Goal: Task Accomplishment & Management: Complete application form

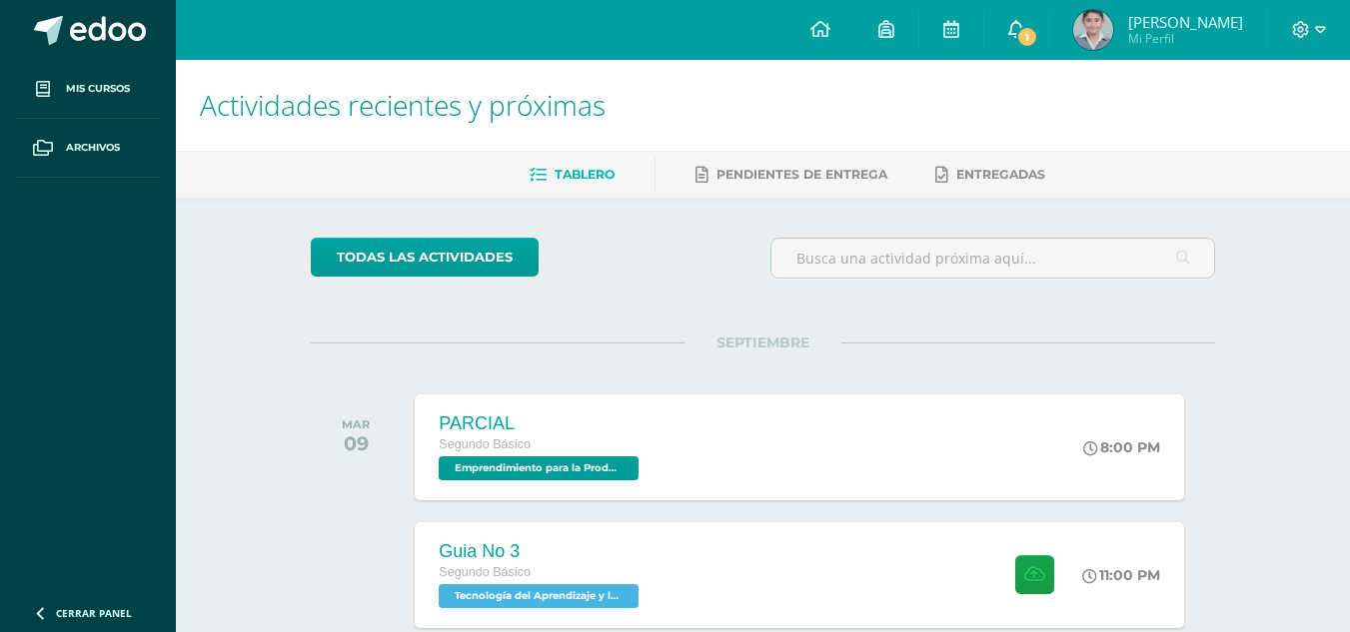
click at [1038, 43] on span "1" at bounding box center [1027, 37] width 22 height 22
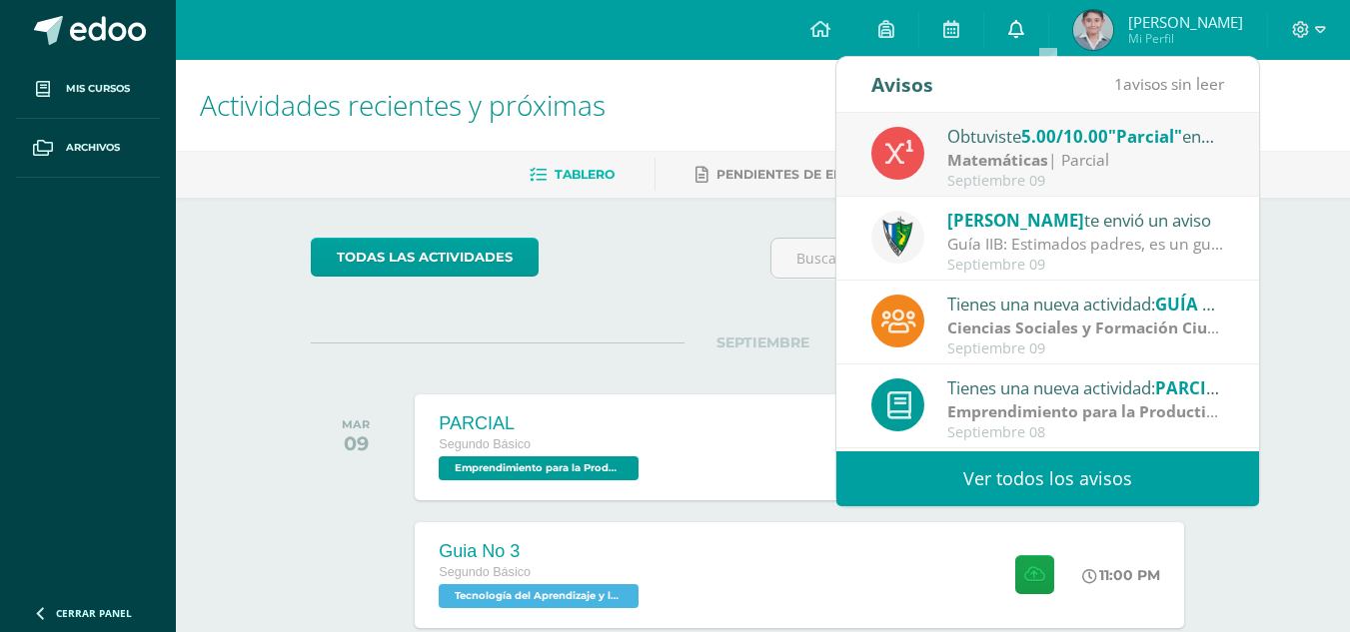
click at [1048, 44] on link "0" at bounding box center [1016, 30] width 64 height 60
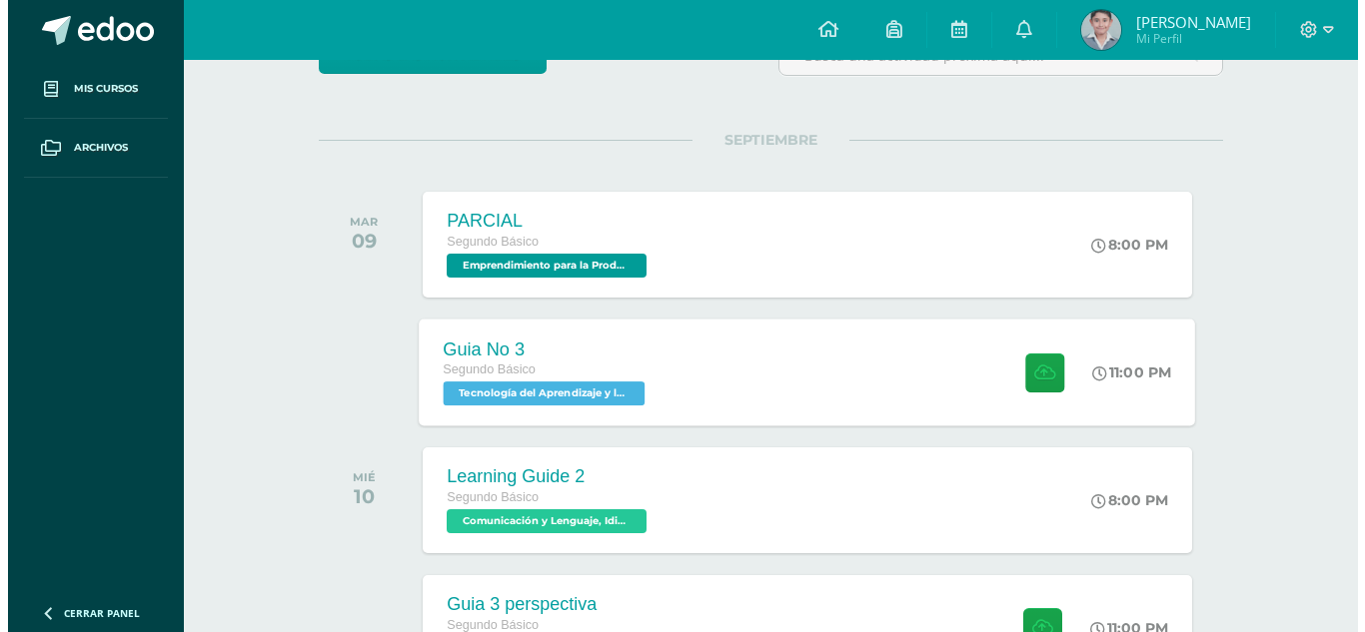
scroll to position [300, 0]
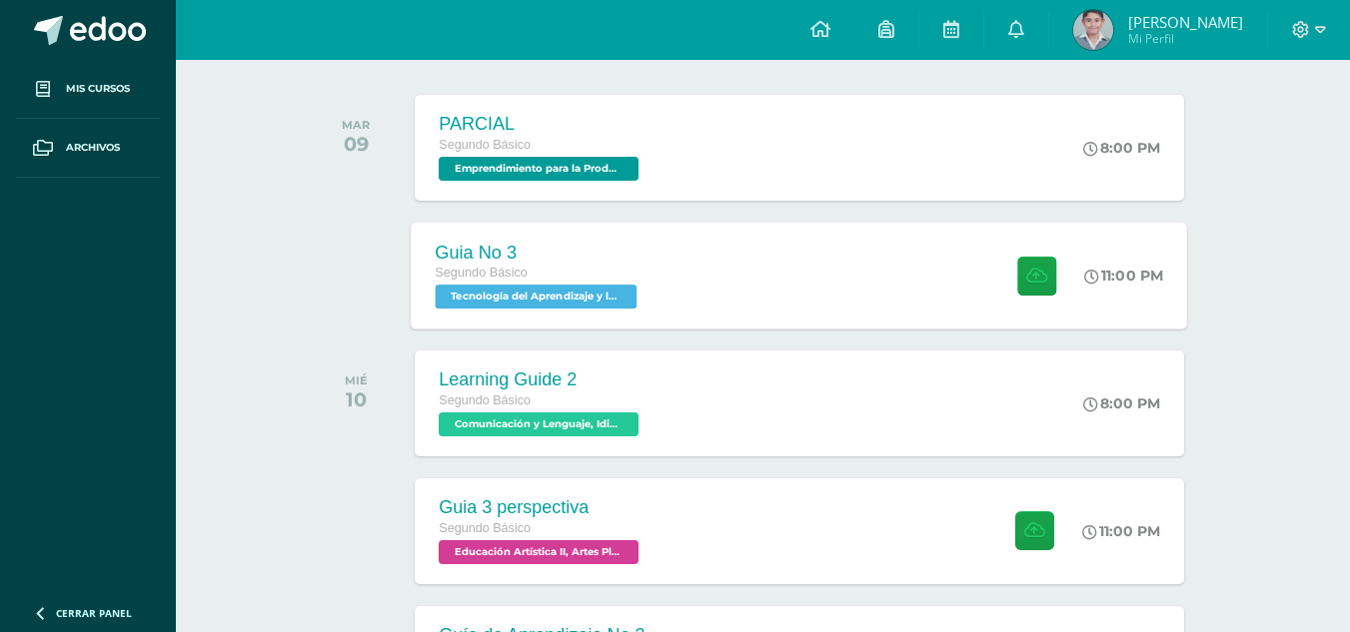
click at [612, 277] on div "Segundo Básico" at bounding box center [539, 274] width 207 height 22
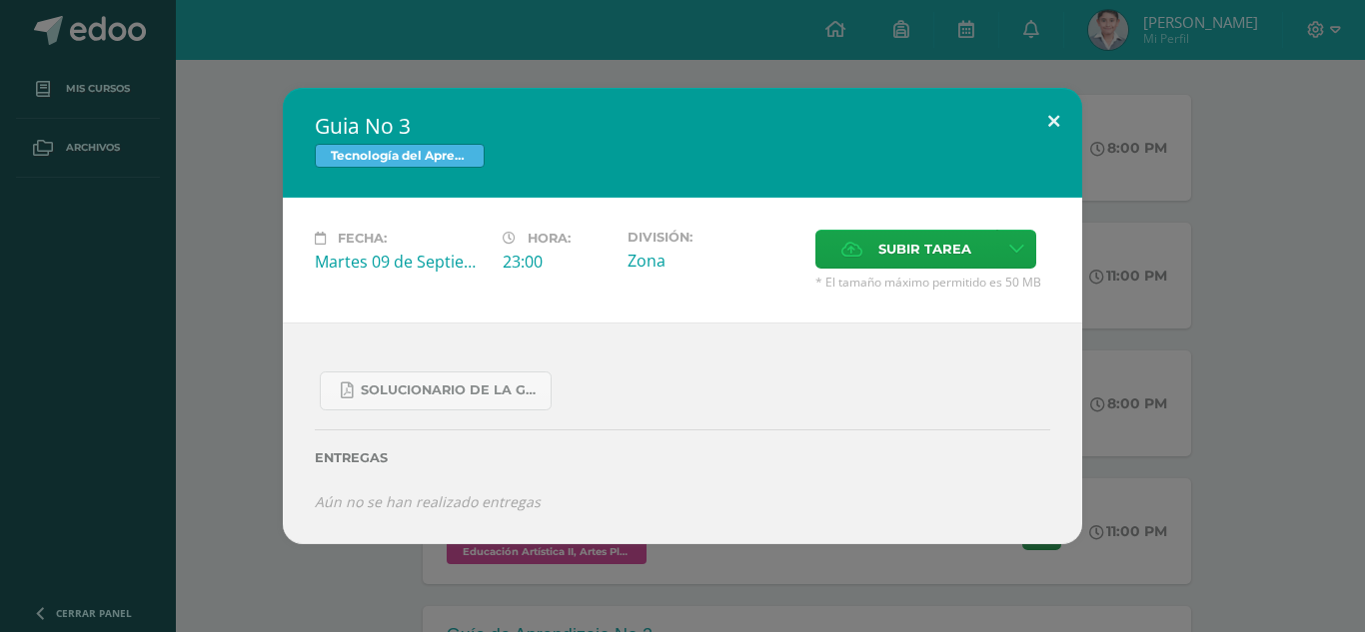
click at [1076, 108] on button at bounding box center [1053, 122] width 57 height 68
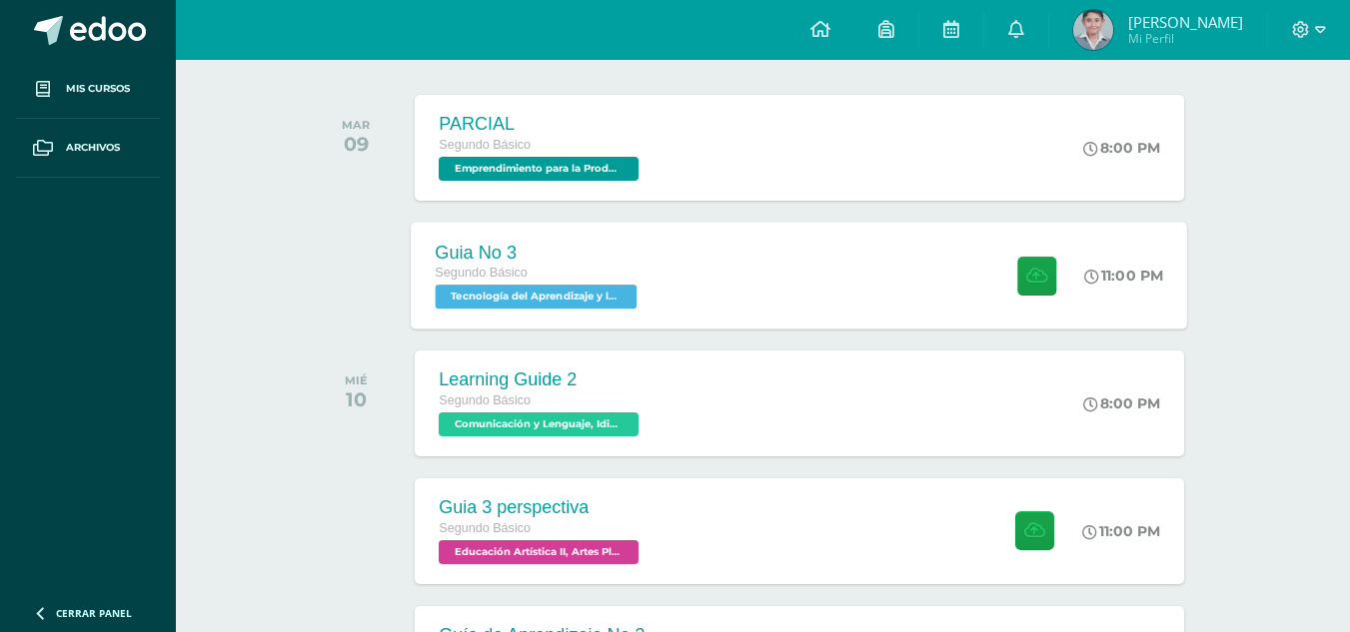
click at [752, 310] on div "Guia No 3 Segundo Básico Tecnología del Aprendizaje y la Comunicación (Informát…" at bounding box center [800, 275] width 776 height 107
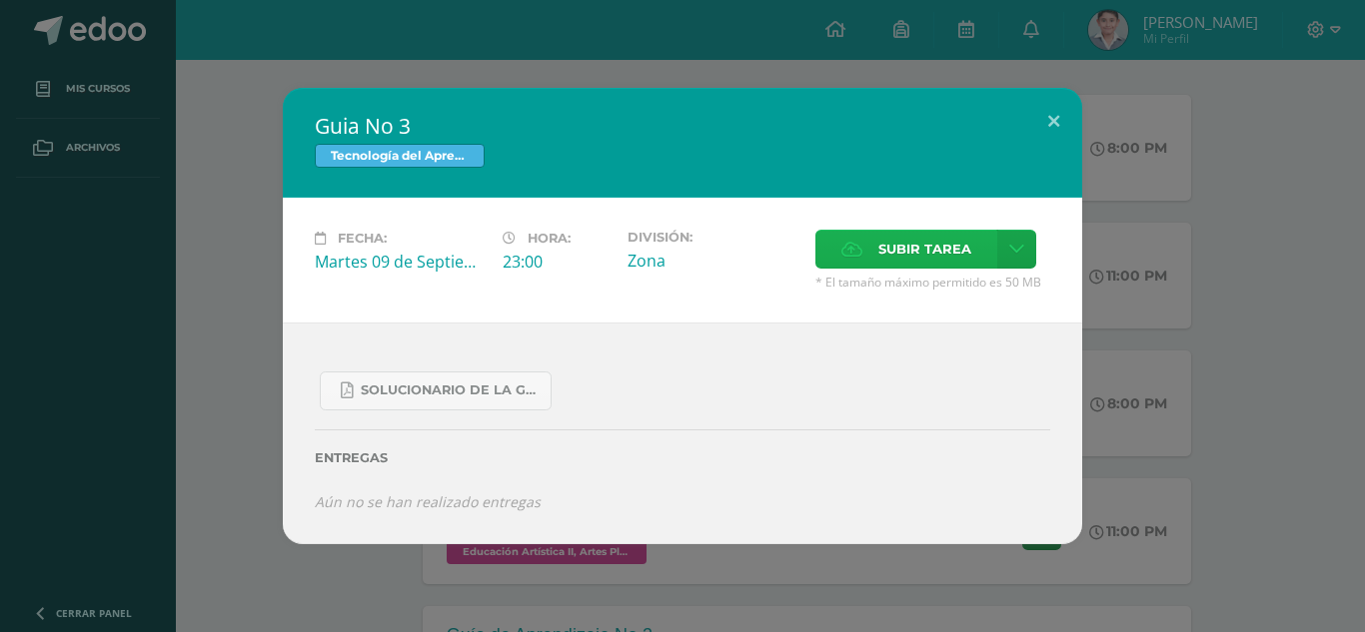
click at [859, 255] on icon at bounding box center [851, 249] width 21 height 13
click at [0, 0] on input "Subir tarea" at bounding box center [0, 0] width 0 height 0
click at [907, 248] on span "Subir tarea" at bounding box center [924, 249] width 93 height 37
click at [0, 0] on input "Subir tarea" at bounding box center [0, 0] width 0 height 0
click at [843, 251] on icon at bounding box center [851, 249] width 21 height 13
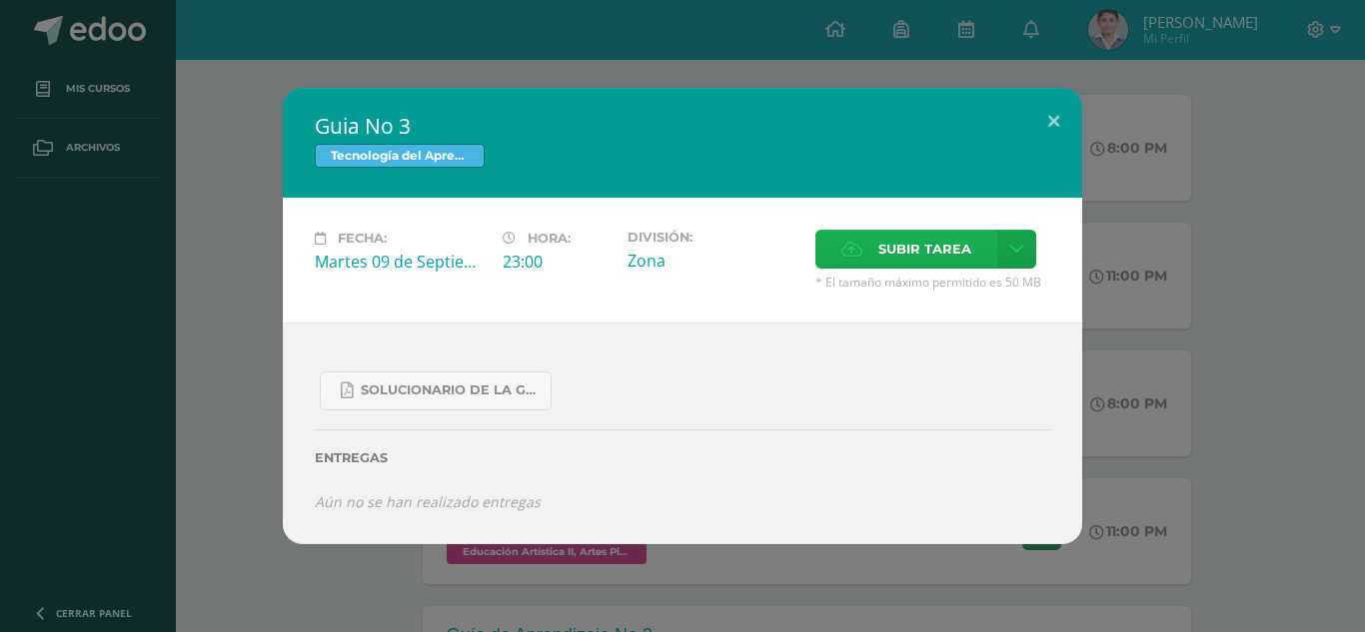
click at [0, 0] on input "Subir tarea" at bounding box center [0, 0] width 0 height 0
click at [891, 245] on span "Subir tarea" at bounding box center [924, 249] width 93 height 37
click at [0, 0] on input "Subir tarea" at bounding box center [0, 0] width 0 height 0
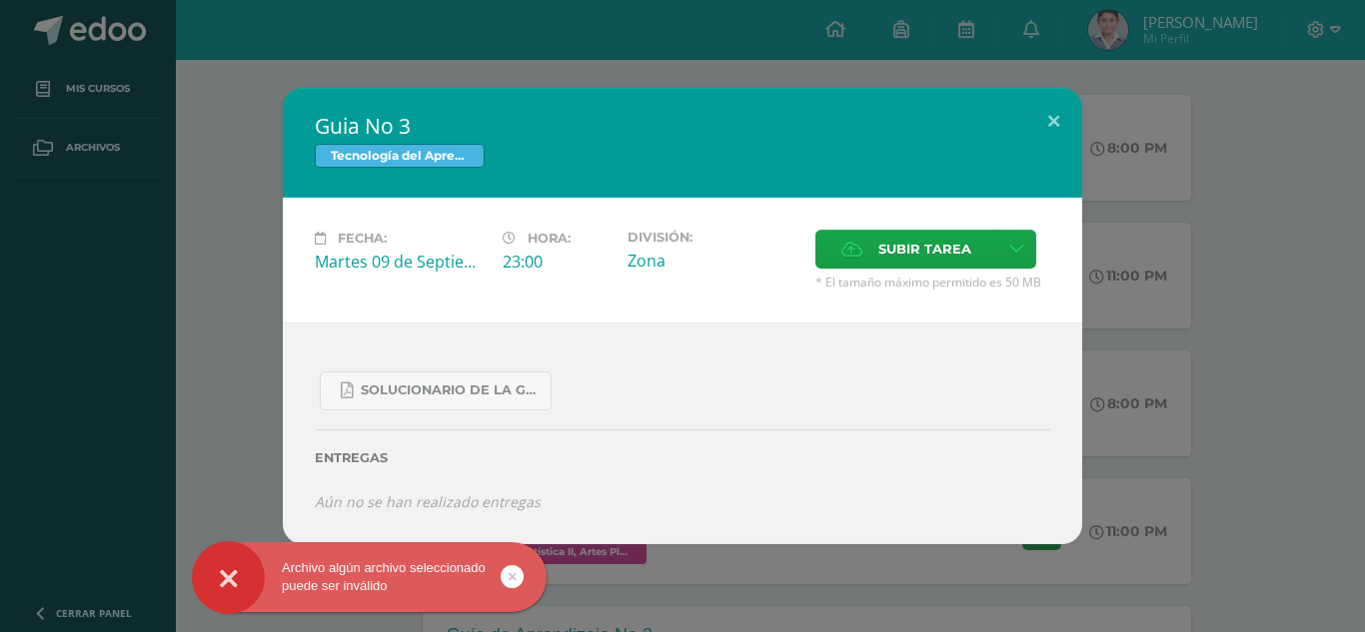
click at [506, 579] on link at bounding box center [511, 576] width 23 height 23
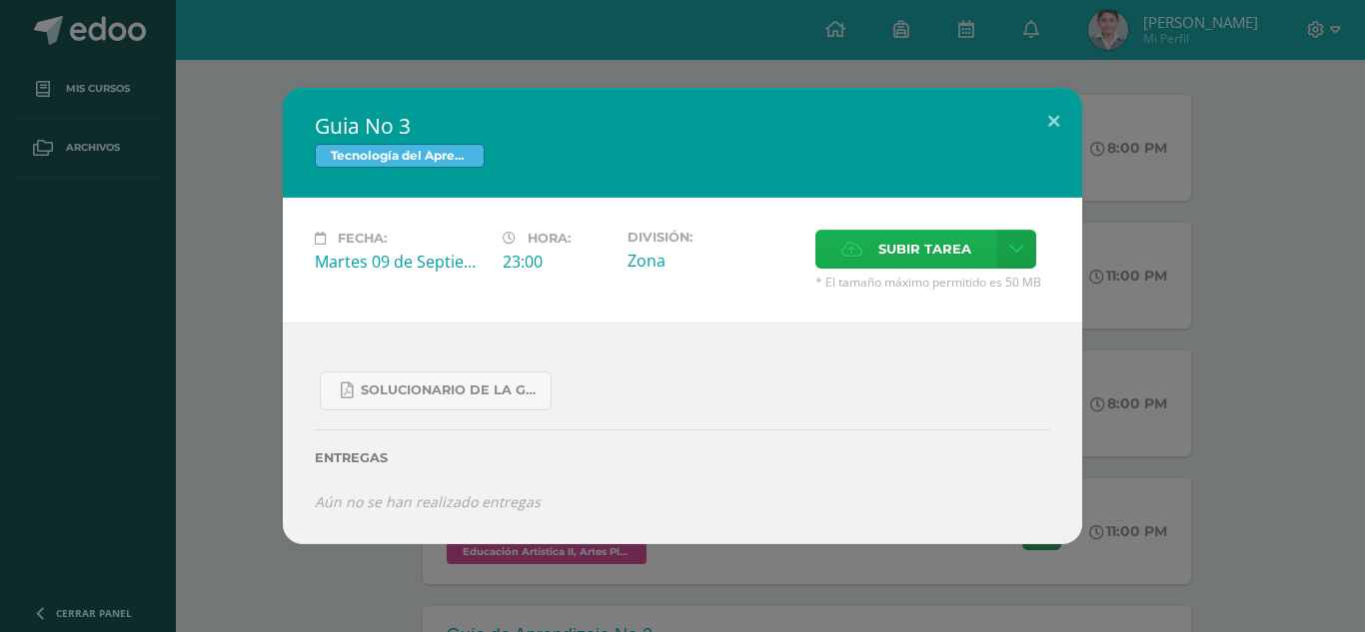
click at [883, 253] on span "Subir tarea" at bounding box center [924, 249] width 93 height 37
click at [0, 0] on input "Subir tarea" at bounding box center [0, 0] width 0 height 0
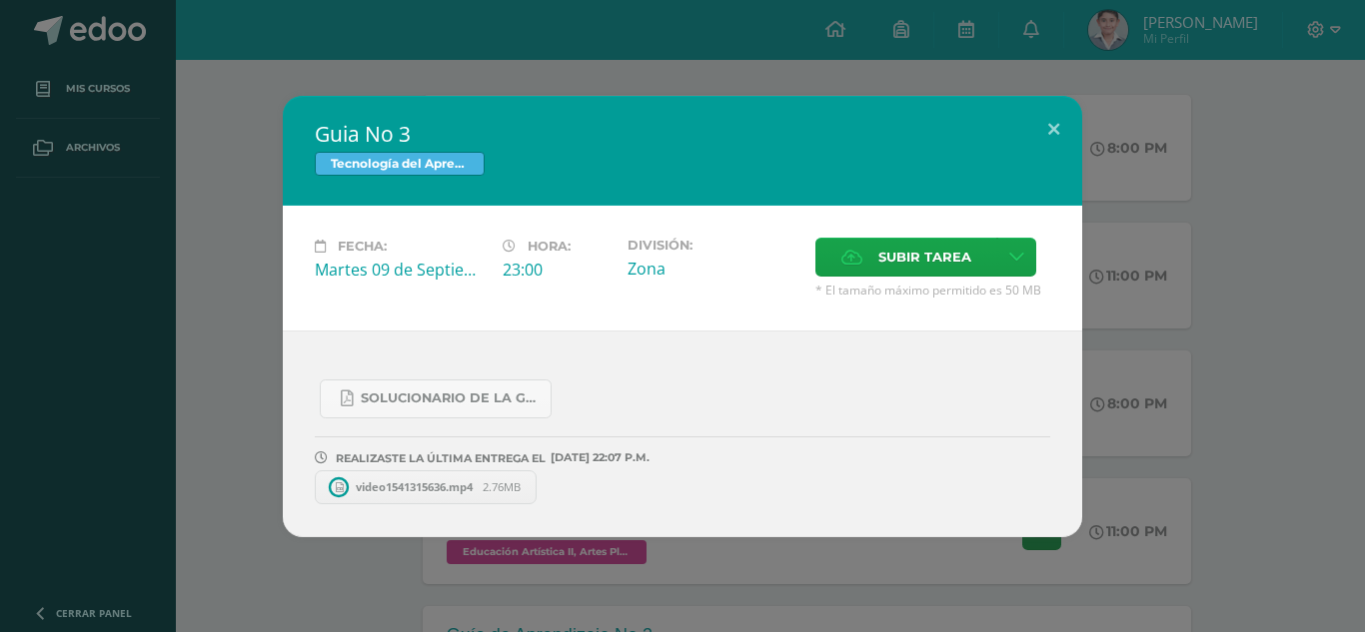
click at [423, 490] on span "video1541315636.mp4" at bounding box center [414, 486] width 137 height 15
